Goal: Task Accomplishment & Management: Complete application form

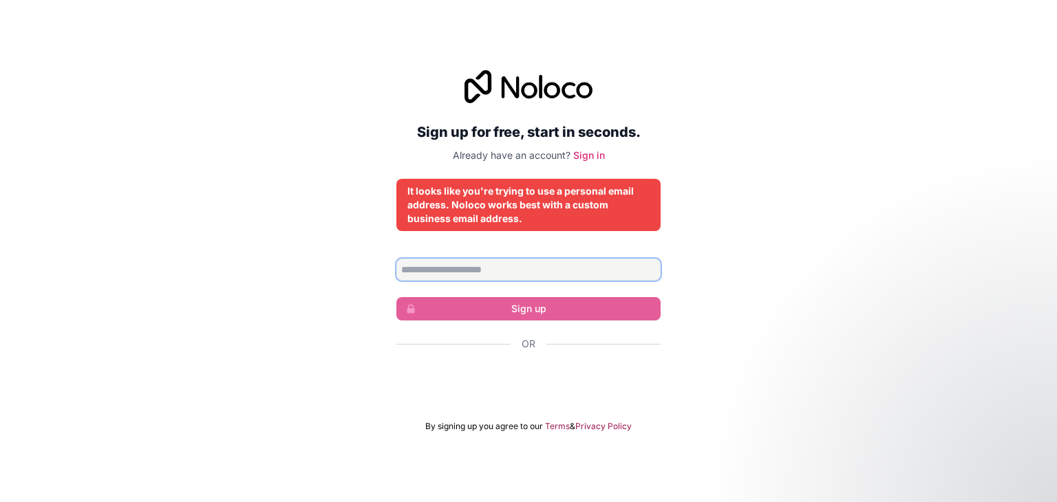
click at [567, 273] on input "Email address" at bounding box center [528, 270] width 264 height 22
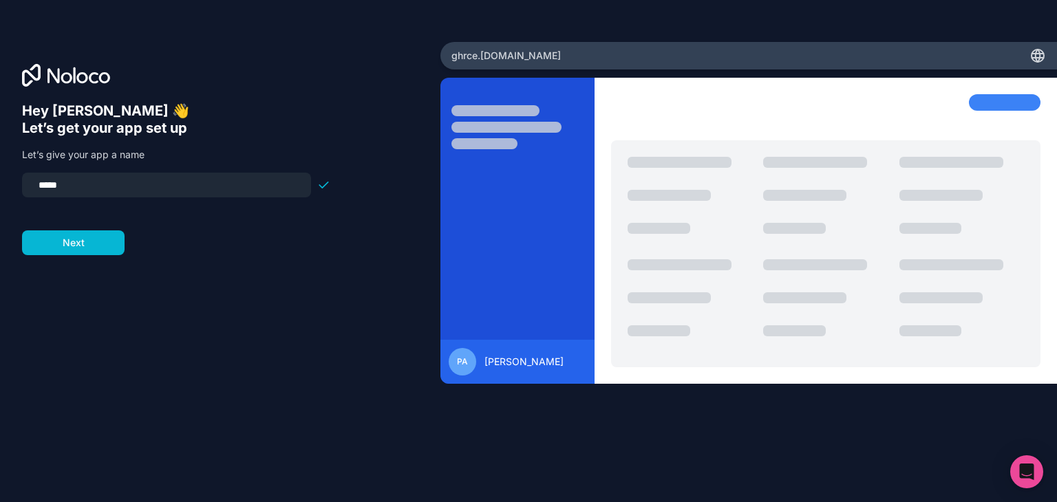
drag, startPoint x: 106, startPoint y: 181, endPoint x: 0, endPoint y: 177, distance: 106.1
click at [0, 177] on div "Hey [PERSON_NAME] 👋 Let’s get your app set up Let’s give your app a name ***** …" at bounding box center [220, 251] width 440 height 418
type input "**********"
click at [94, 255] on div "**********" at bounding box center [220, 271] width 396 height 336
click at [94, 250] on button "Next" at bounding box center [73, 243] width 103 height 25
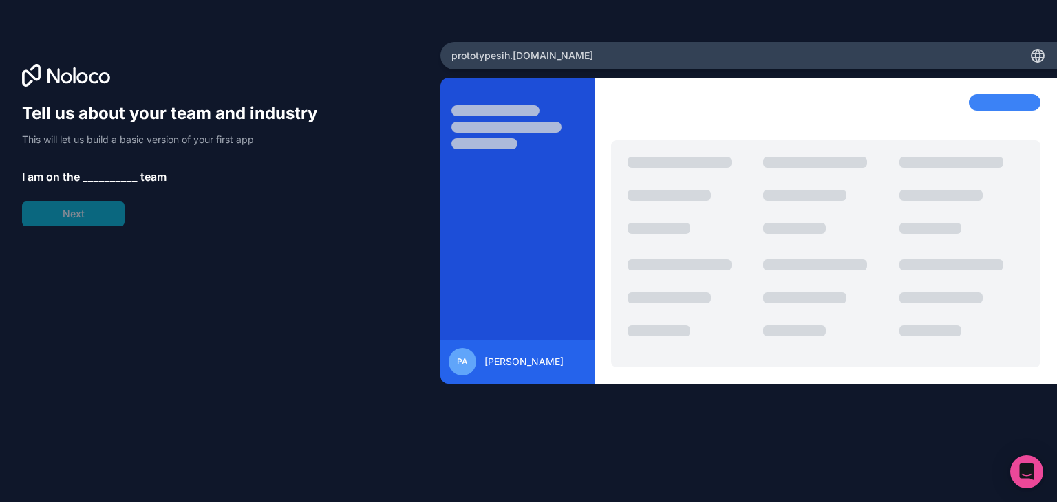
click at [115, 177] on span "__________" at bounding box center [110, 177] width 55 height 17
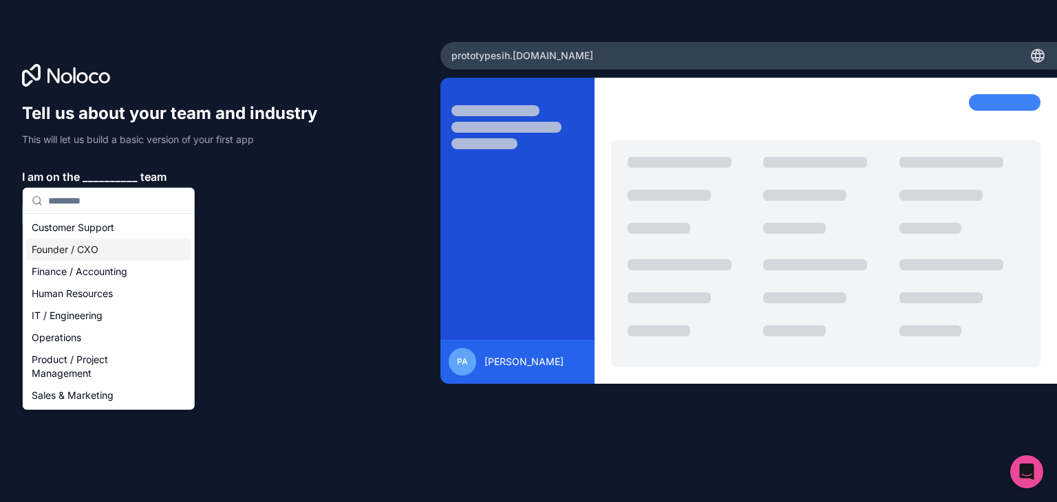
click at [125, 256] on div "Founder / CXO" at bounding box center [108, 250] width 165 height 22
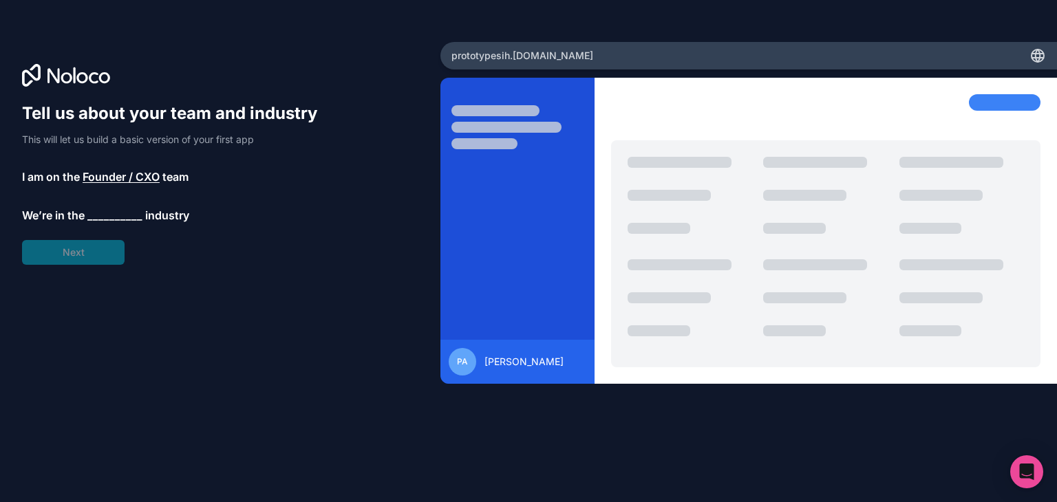
click at [105, 221] on span "__________" at bounding box center [114, 215] width 55 height 17
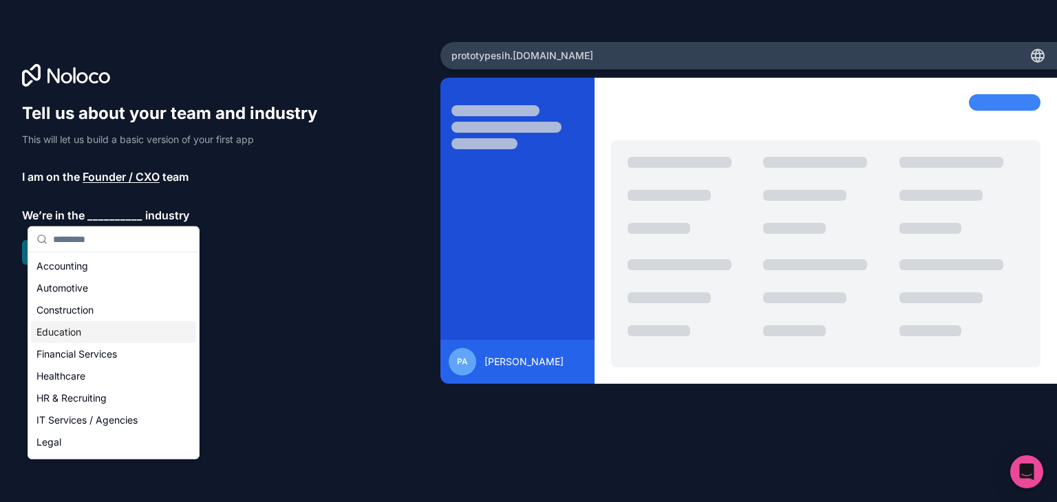
click at [78, 321] on div "Education" at bounding box center [113, 332] width 165 height 22
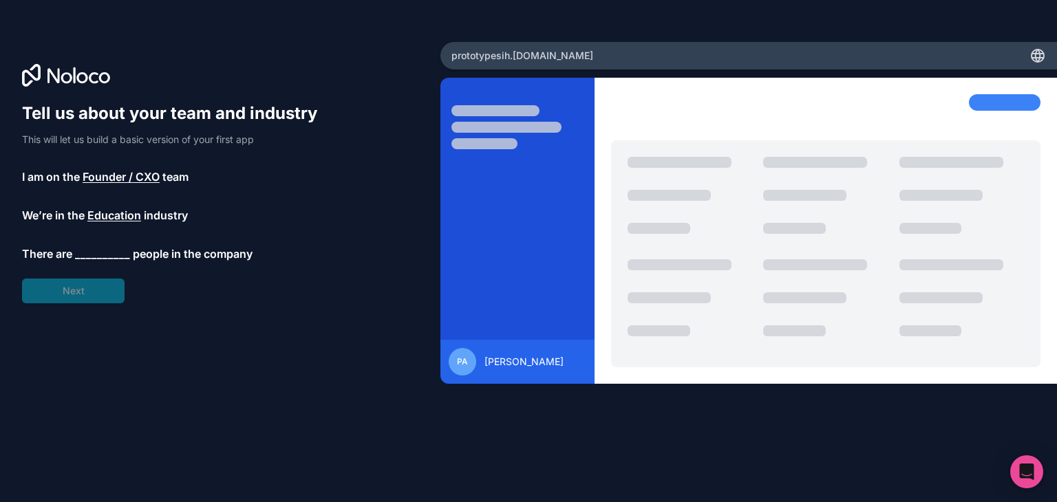
click at [89, 257] on span "__________" at bounding box center [102, 254] width 55 height 17
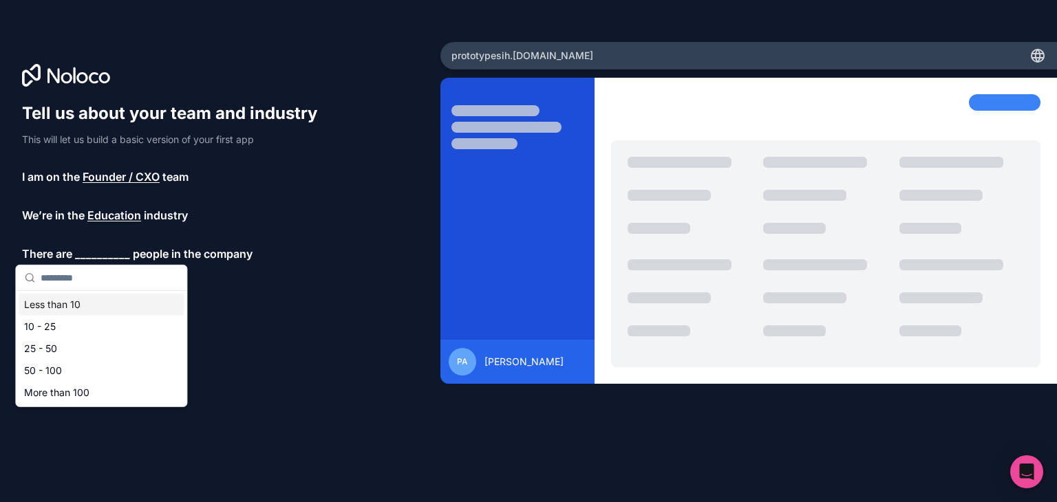
click at [88, 308] on div "Less than 10" at bounding box center [101, 305] width 165 height 22
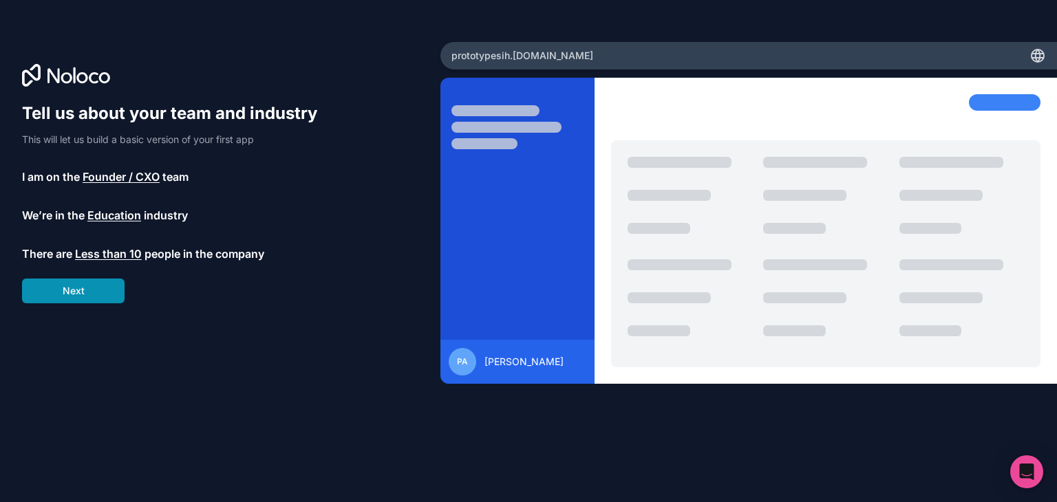
click at [84, 302] on button "Next" at bounding box center [73, 291] width 103 height 25
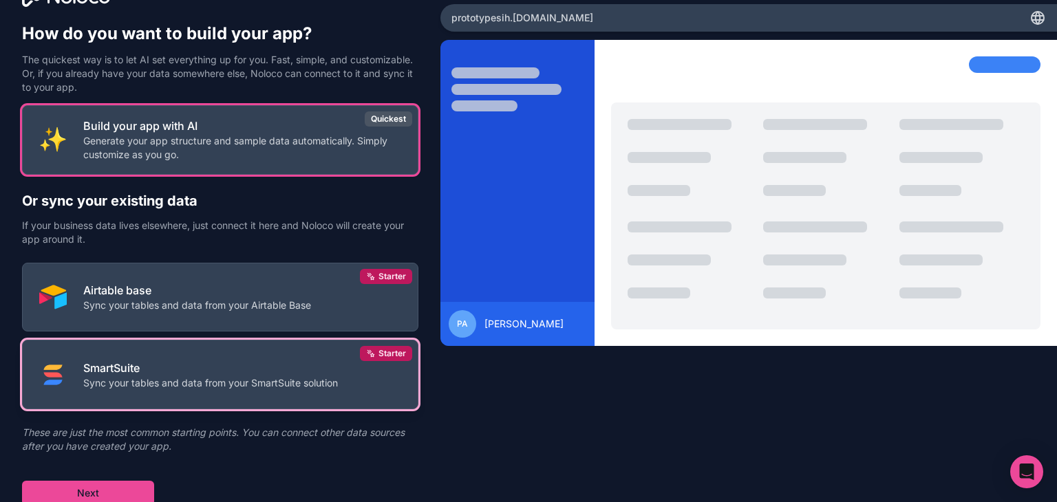
scroll to position [39, 0]
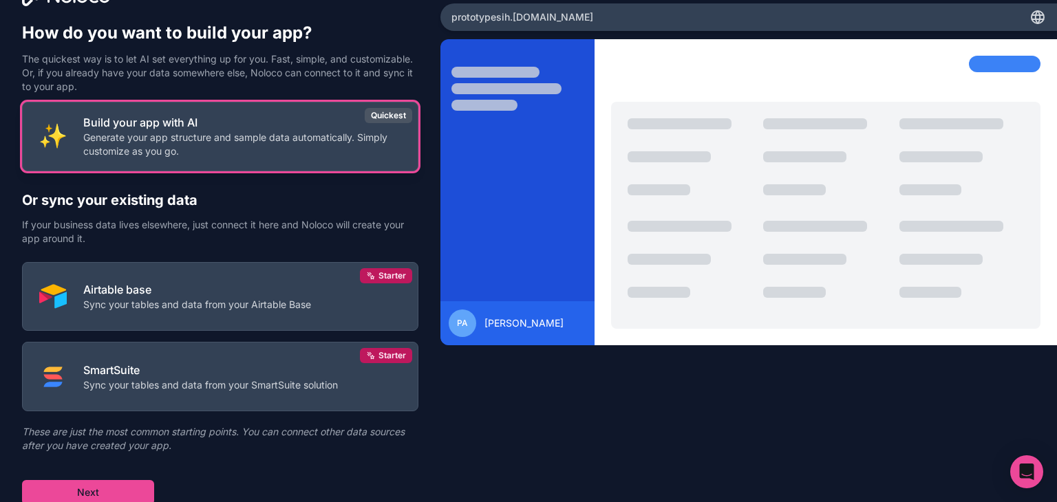
click at [248, 159] on button "Build your app with AI Generate your app structure and sample data automaticall…" at bounding box center [220, 137] width 396 height 70
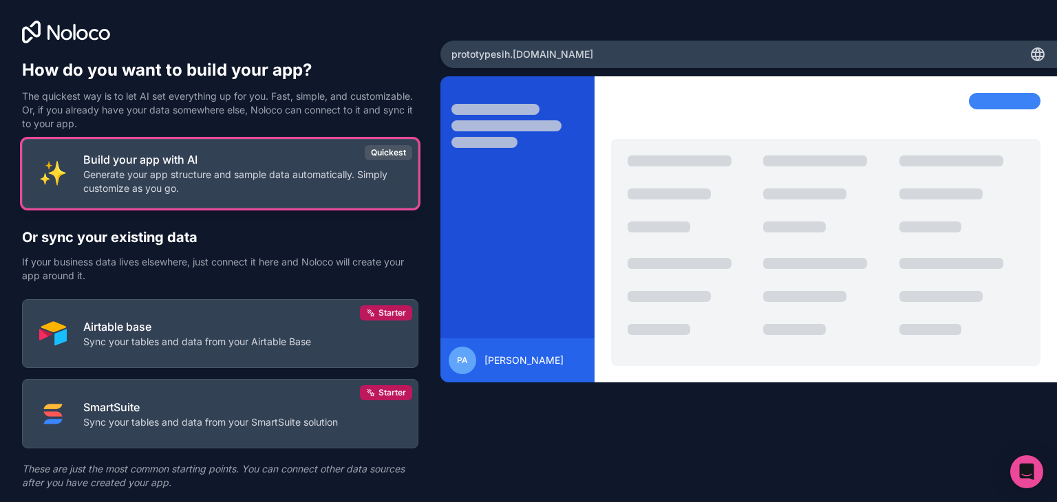
scroll to position [41, 0]
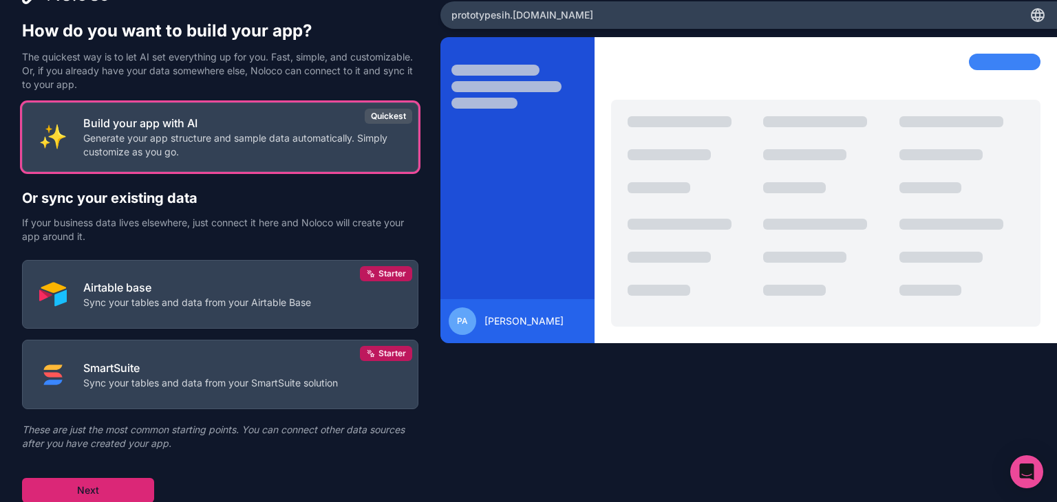
click at [97, 480] on button "Next" at bounding box center [88, 490] width 132 height 25
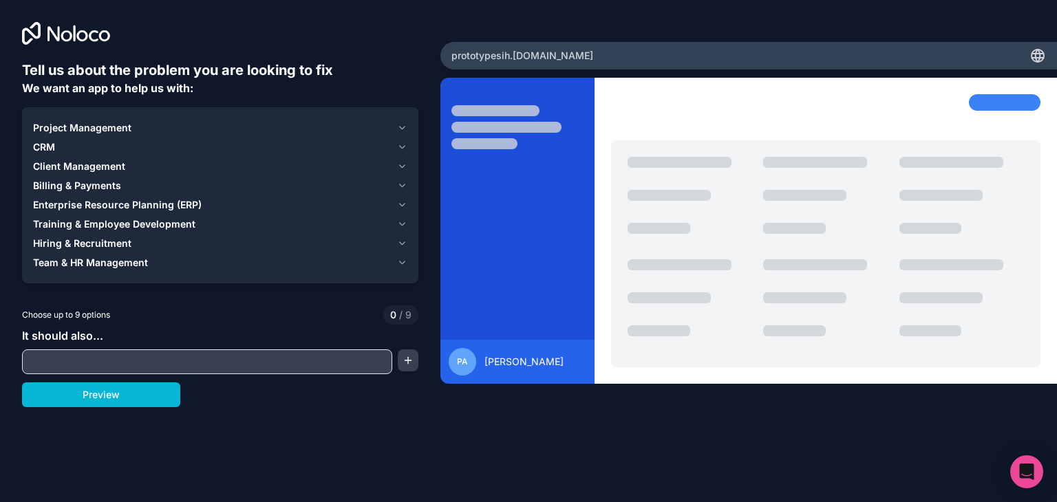
click at [165, 361] on input "text" at bounding box center [206, 361] width 363 height 19
click at [136, 392] on button "Preview" at bounding box center [101, 395] width 158 height 25
click at [162, 370] on input "text" at bounding box center [206, 361] width 363 height 19
paste input "**********"
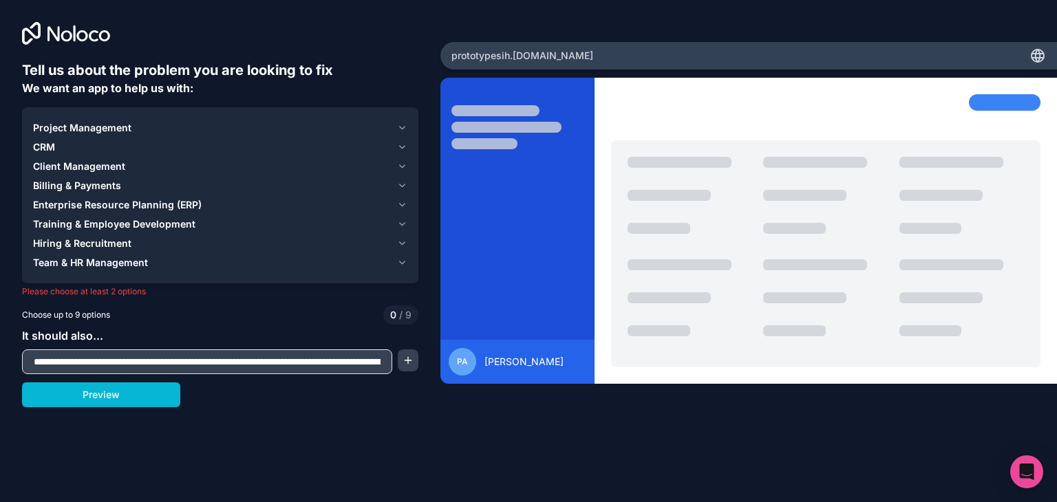
scroll to position [0, 11126]
type input "**********"
click at [139, 392] on button "Preview" at bounding box center [101, 395] width 158 height 25
click at [399, 259] on icon "button" at bounding box center [402, 262] width 10 height 11
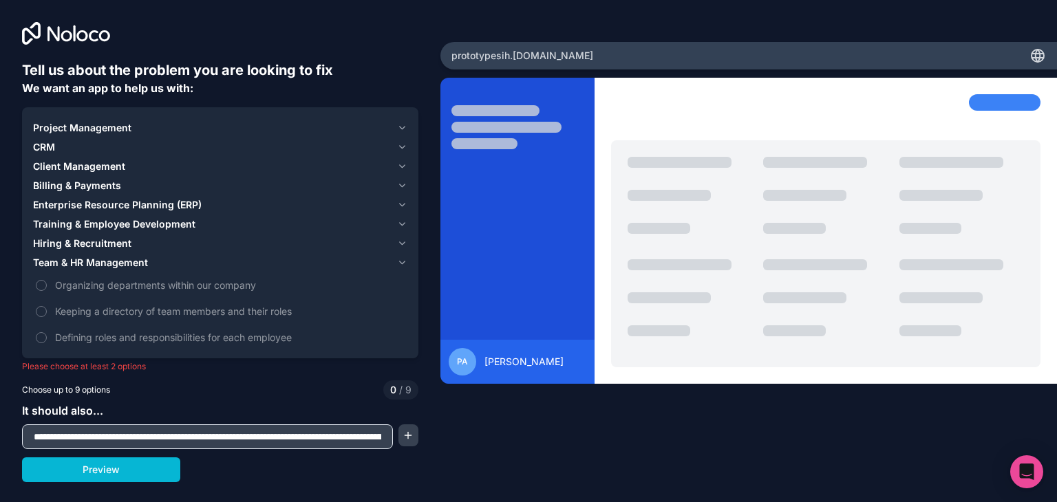
click at [399, 259] on icon "button" at bounding box center [402, 262] width 10 height 11
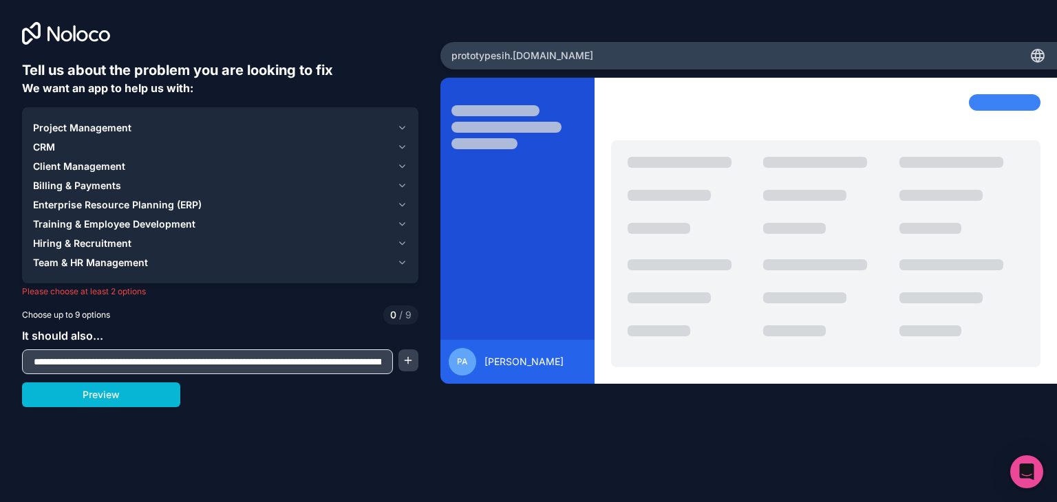
click at [400, 217] on button "Training & Employee Development" at bounding box center [220, 224] width 374 height 19
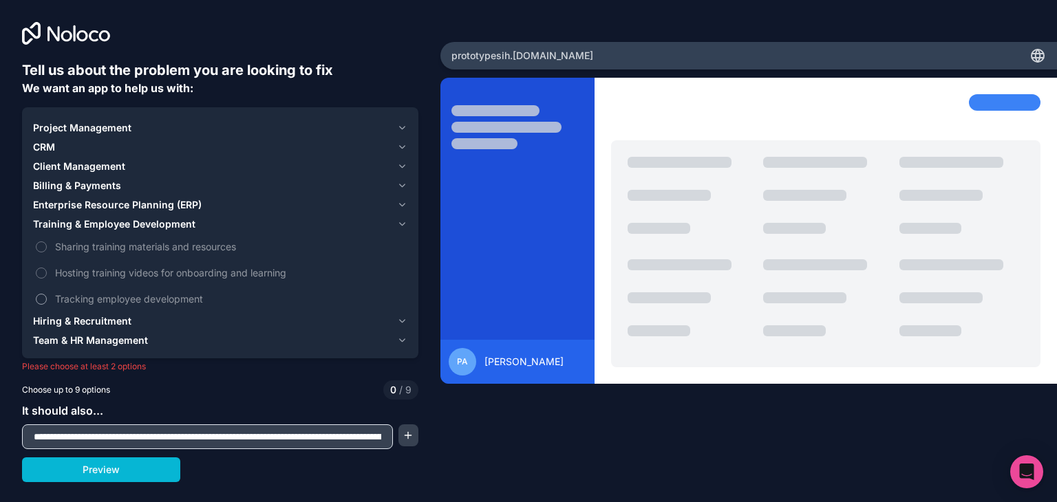
click at [41, 297] on button "Tracking employee development" at bounding box center [41, 299] width 11 height 11
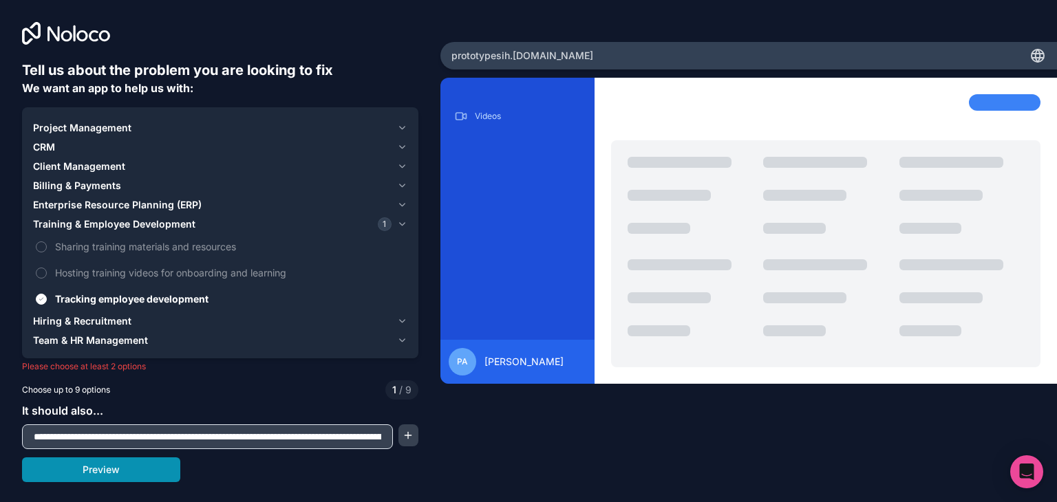
click at [122, 471] on button "Preview" at bounding box center [101, 470] width 158 height 25
click at [363, 440] on input "text" at bounding box center [207, 436] width 364 height 19
click at [125, 465] on button "Preview" at bounding box center [101, 470] width 158 height 25
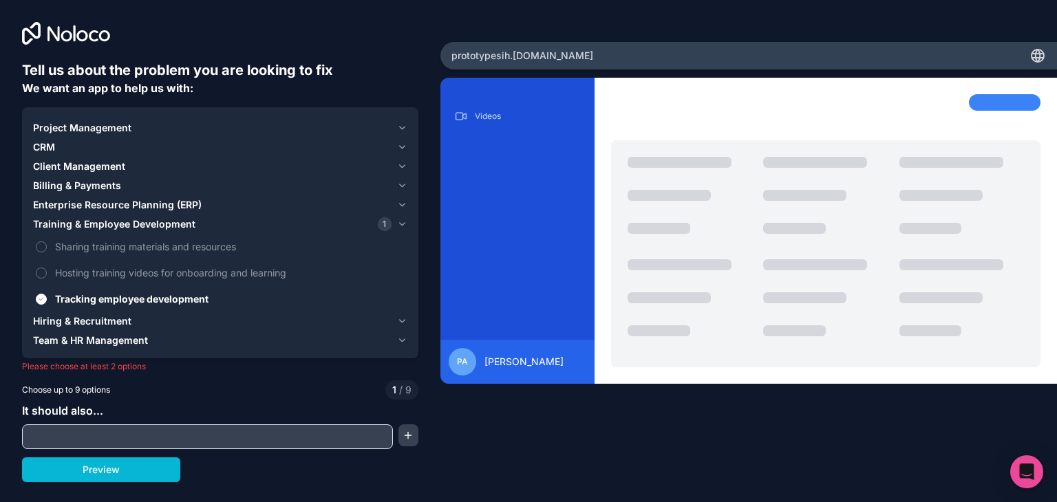
click at [402, 120] on button "Project Management" at bounding box center [220, 127] width 374 height 19
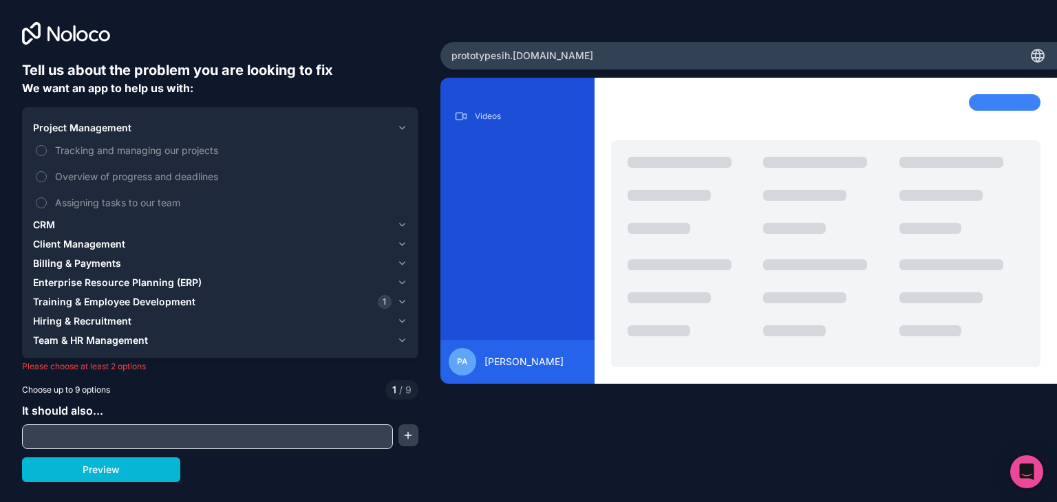
click at [345, 133] on div "Project Management" at bounding box center [212, 128] width 359 height 14
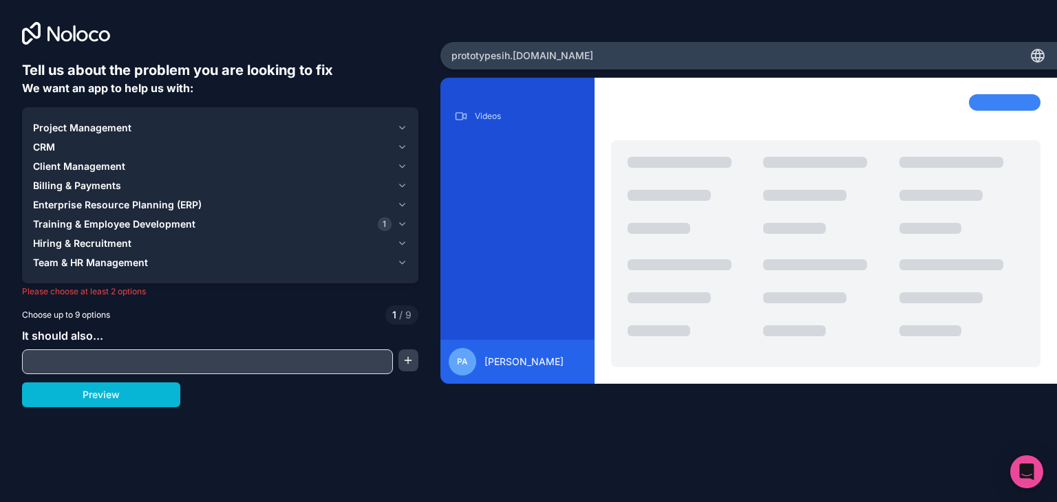
click at [561, 52] on div "prototypesih .[DOMAIN_NAME]" at bounding box center [748, 56] width 617 height 28
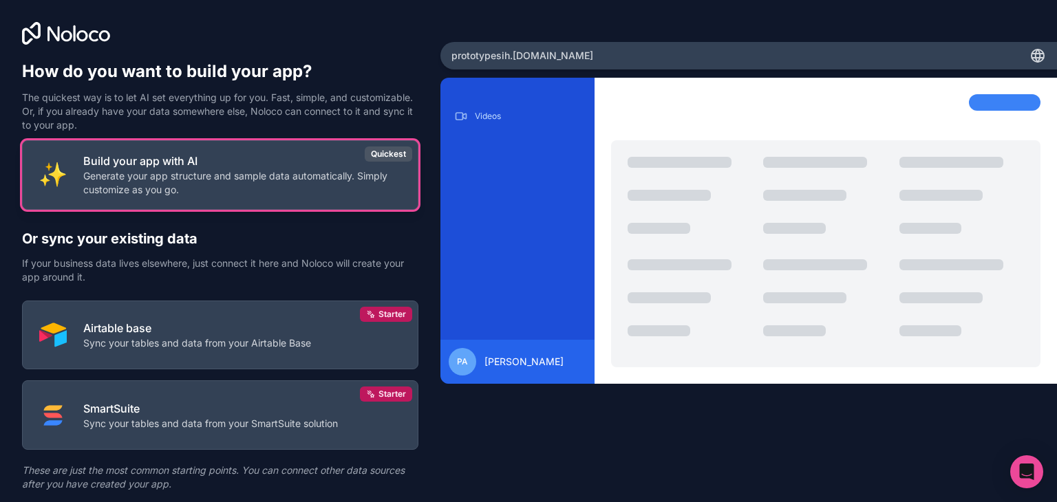
click at [311, 185] on p "Generate your app structure and sample data automatically. Simply customize as …" at bounding box center [242, 183] width 318 height 28
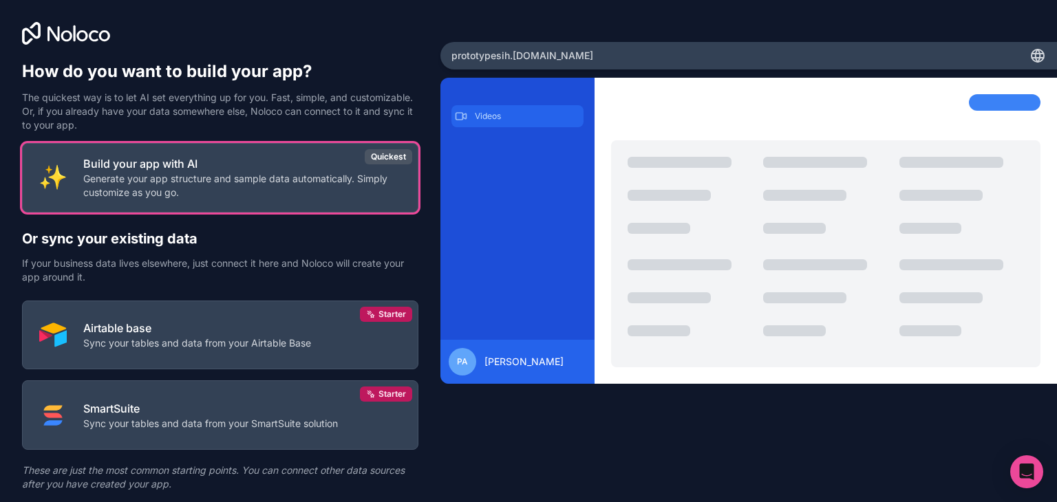
click at [482, 114] on p "Videos" at bounding box center [528, 116] width 106 height 11
click at [617, 58] on div "prototypesih .[DOMAIN_NAME]" at bounding box center [748, 56] width 617 height 28
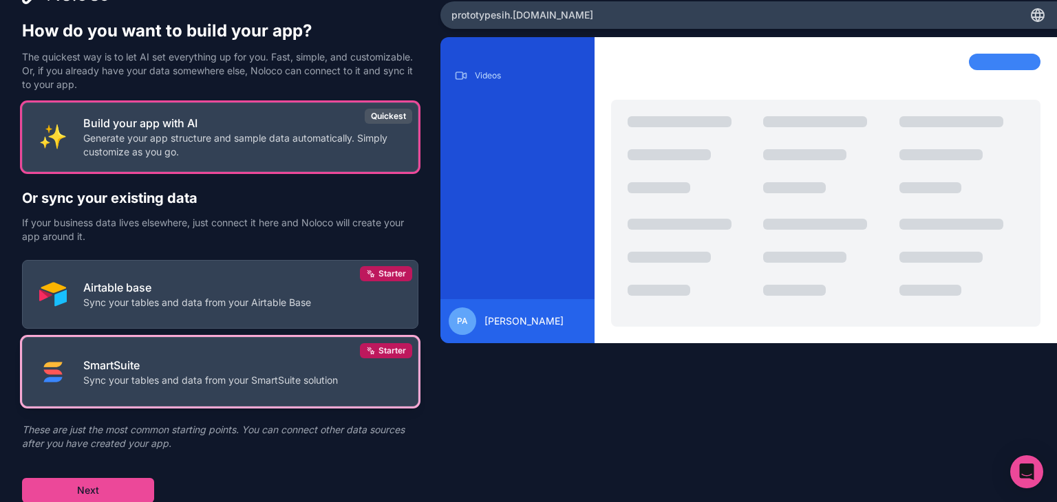
click at [199, 339] on button "SmartSuite Sync your tables and data from your SmartSuite solution Starter" at bounding box center [220, 372] width 396 height 70
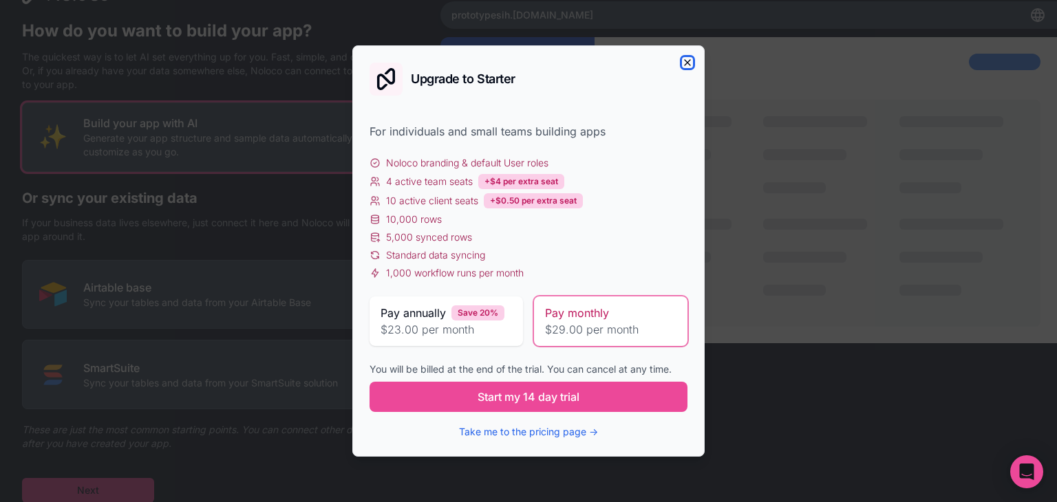
click at [685, 63] on icon "button" at bounding box center [687, 62] width 11 height 11
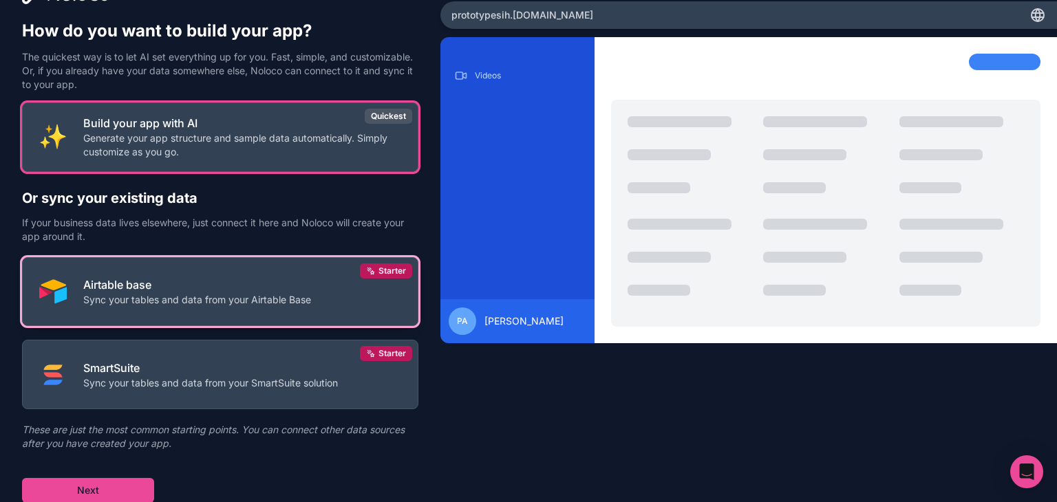
click at [198, 296] on p "Sync your tables and data from your Airtable Base" at bounding box center [197, 300] width 228 height 14
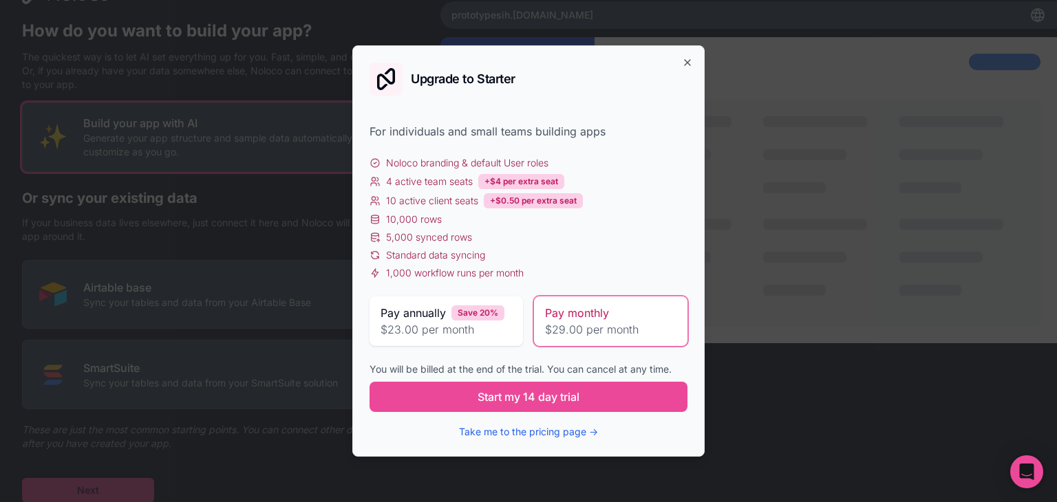
click at [688, 70] on div "Upgrade to Starter For individuals and small teams building apps Noloco brandin…" at bounding box center [528, 251] width 352 height 412
click at [687, 63] on icon "button" at bounding box center [688, 63] width 6 height 6
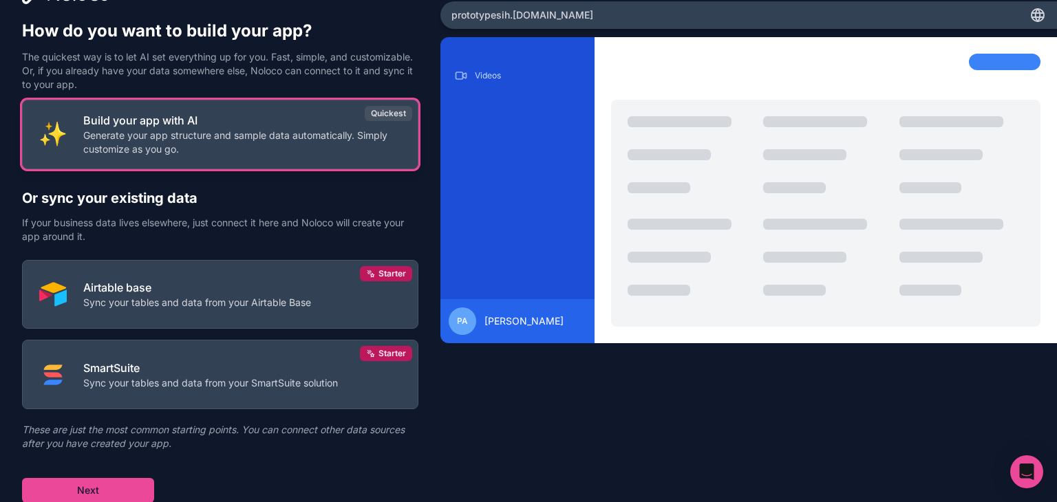
scroll to position [0, 0]
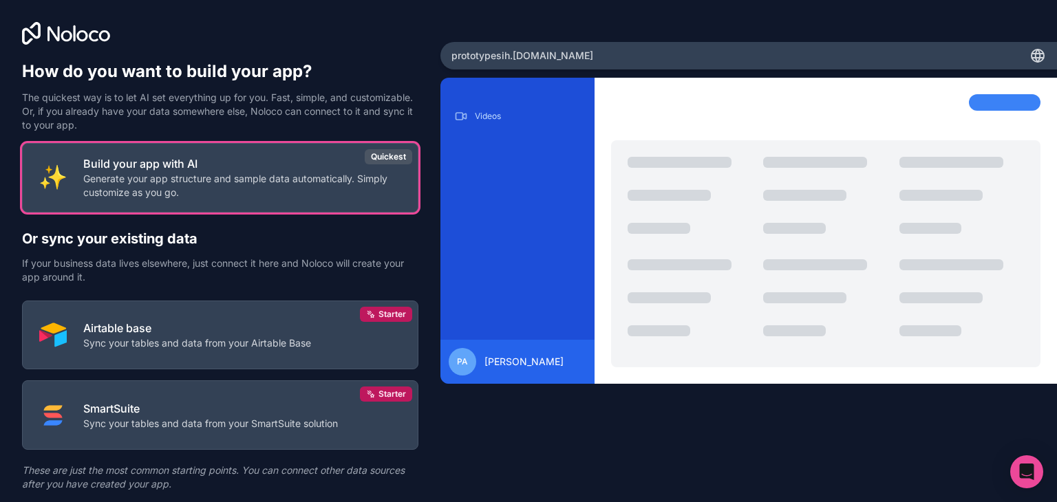
click at [611, 51] on div "prototypesih .[DOMAIN_NAME]" at bounding box center [748, 56] width 617 height 28
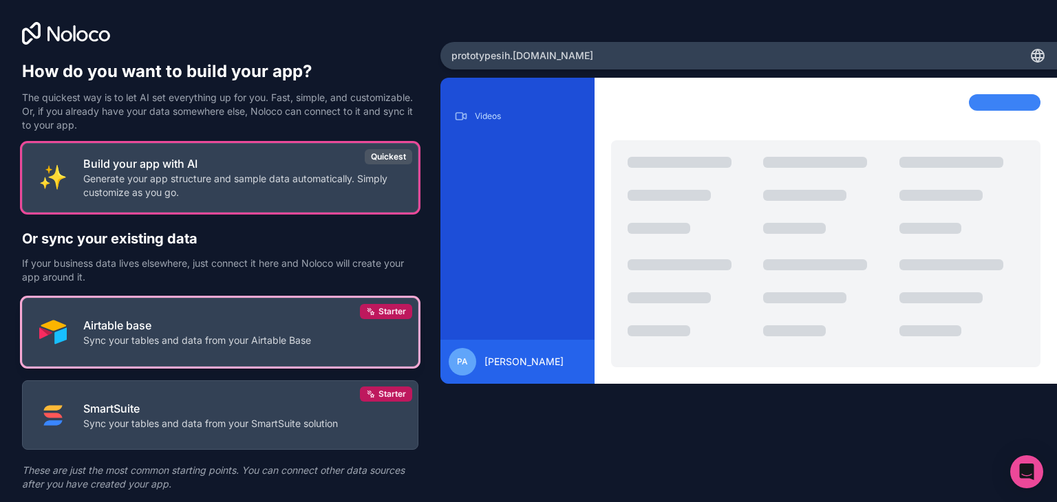
scroll to position [41, 0]
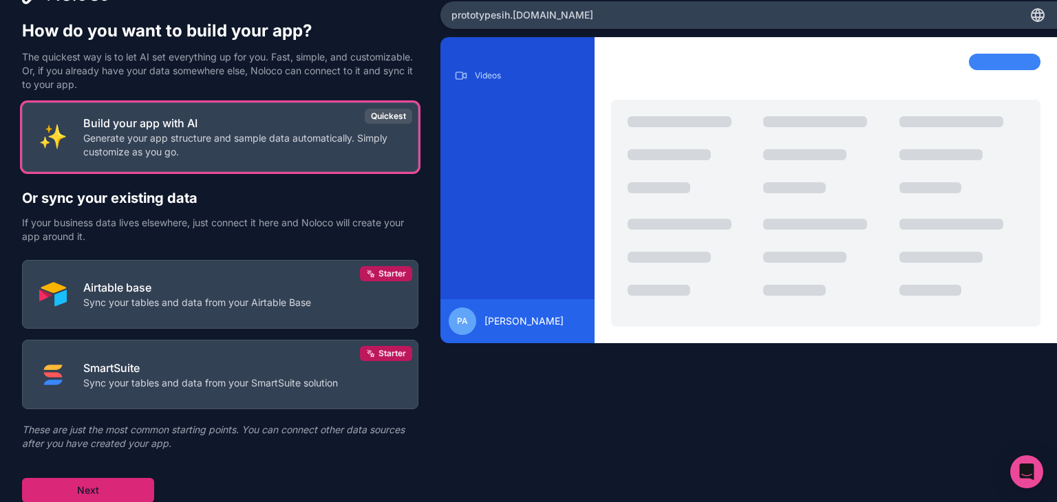
click at [111, 488] on button "Next" at bounding box center [88, 490] width 132 height 25
